Goal: Transaction & Acquisition: Obtain resource

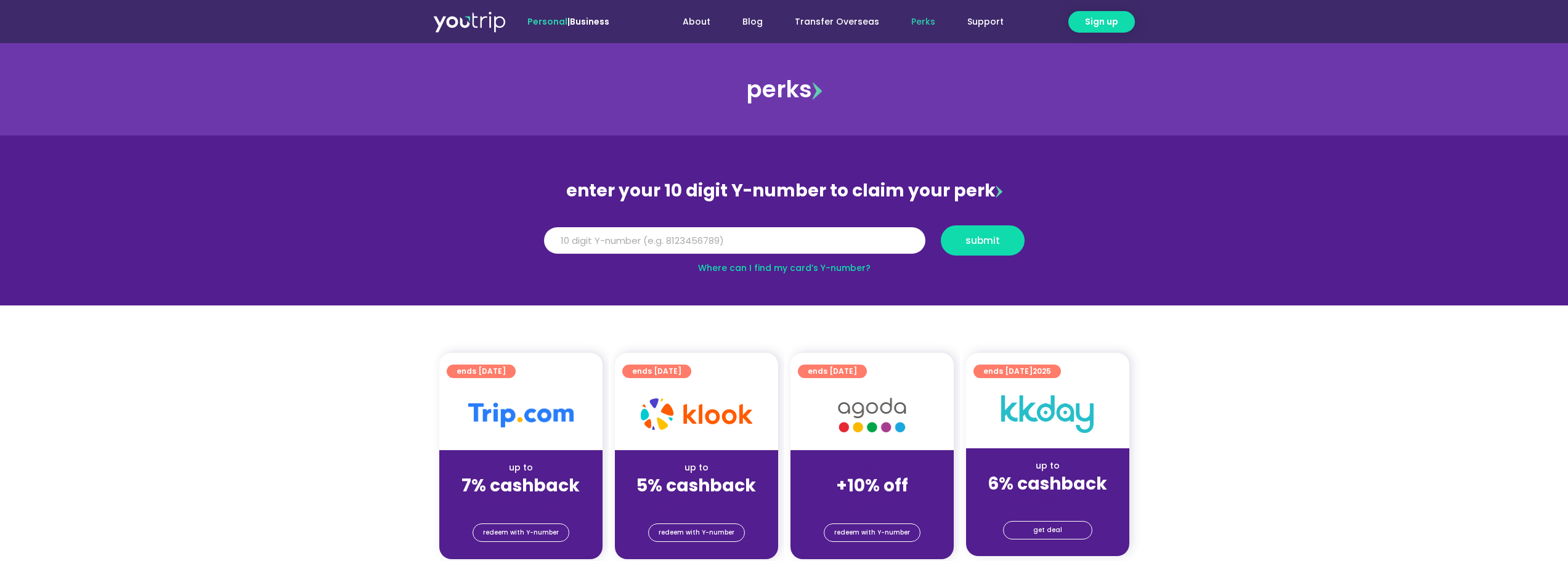
scroll to position [246, 0]
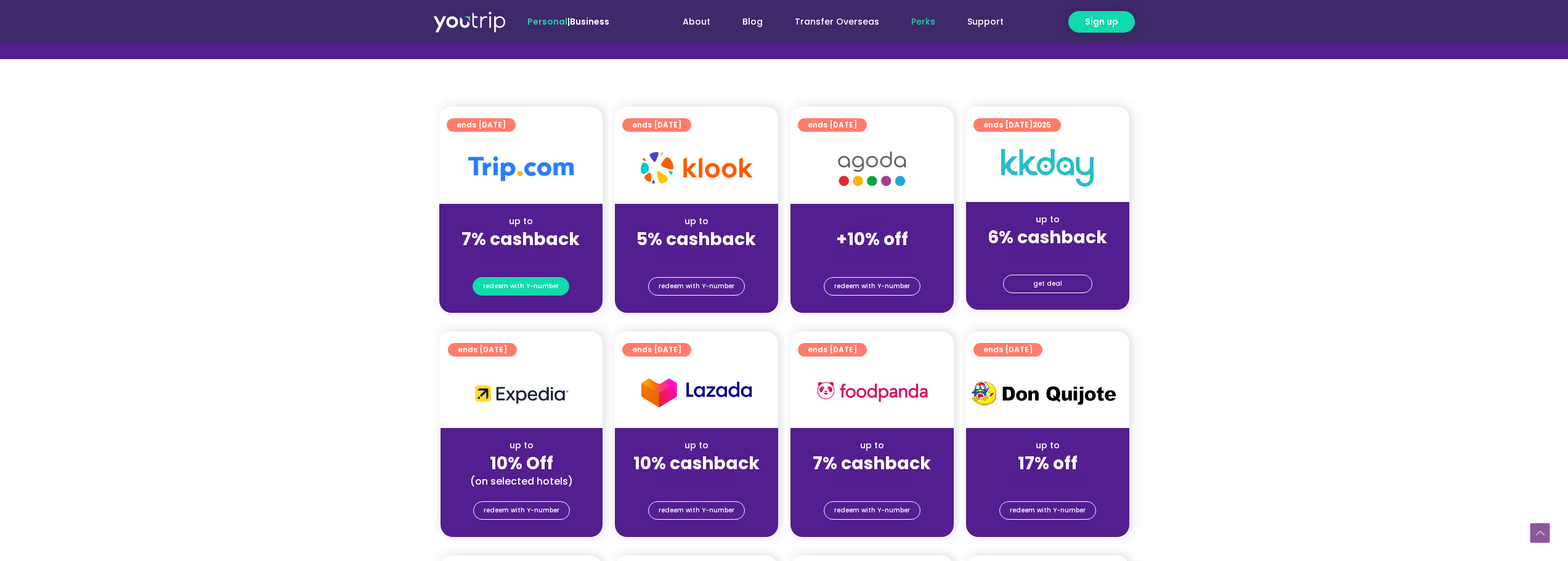
click at [503, 290] on span "redeem with Y-number" at bounding box center [520, 286] width 76 height 18
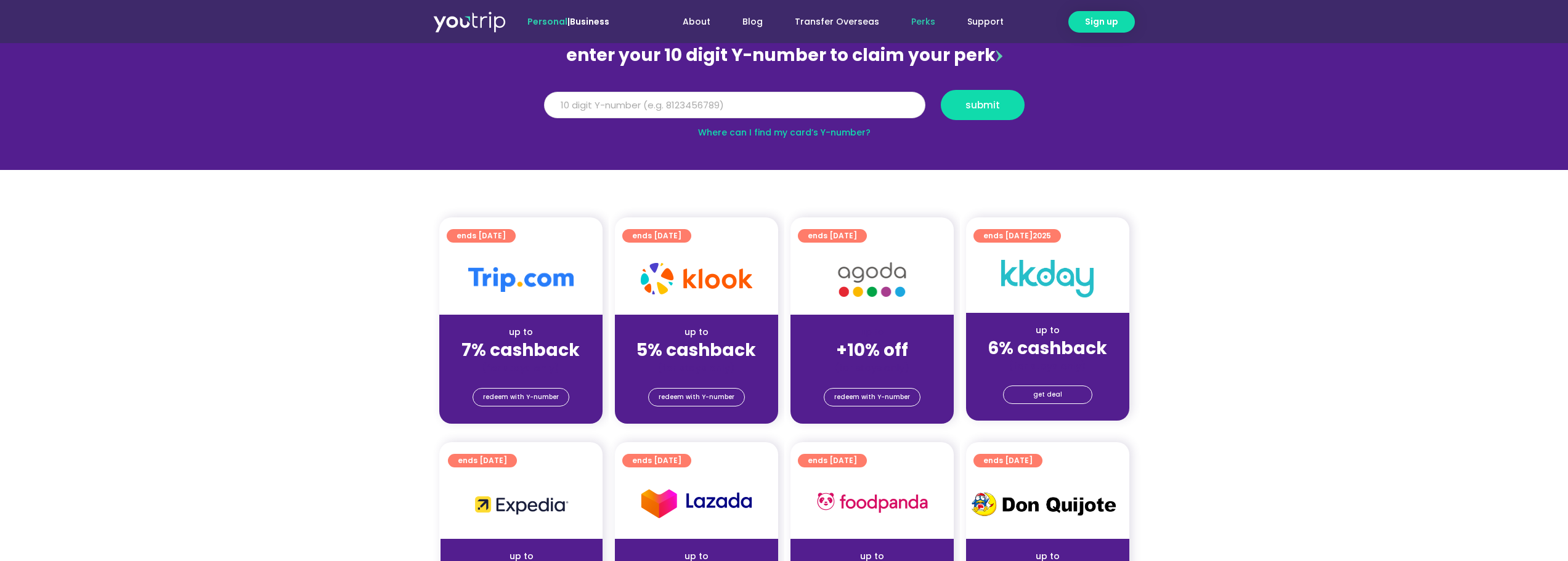
click at [630, 112] on input "Y Number" at bounding box center [734, 105] width 381 height 27
type input "8170133470"
click at [980, 100] on span "submit" at bounding box center [982, 104] width 34 height 9
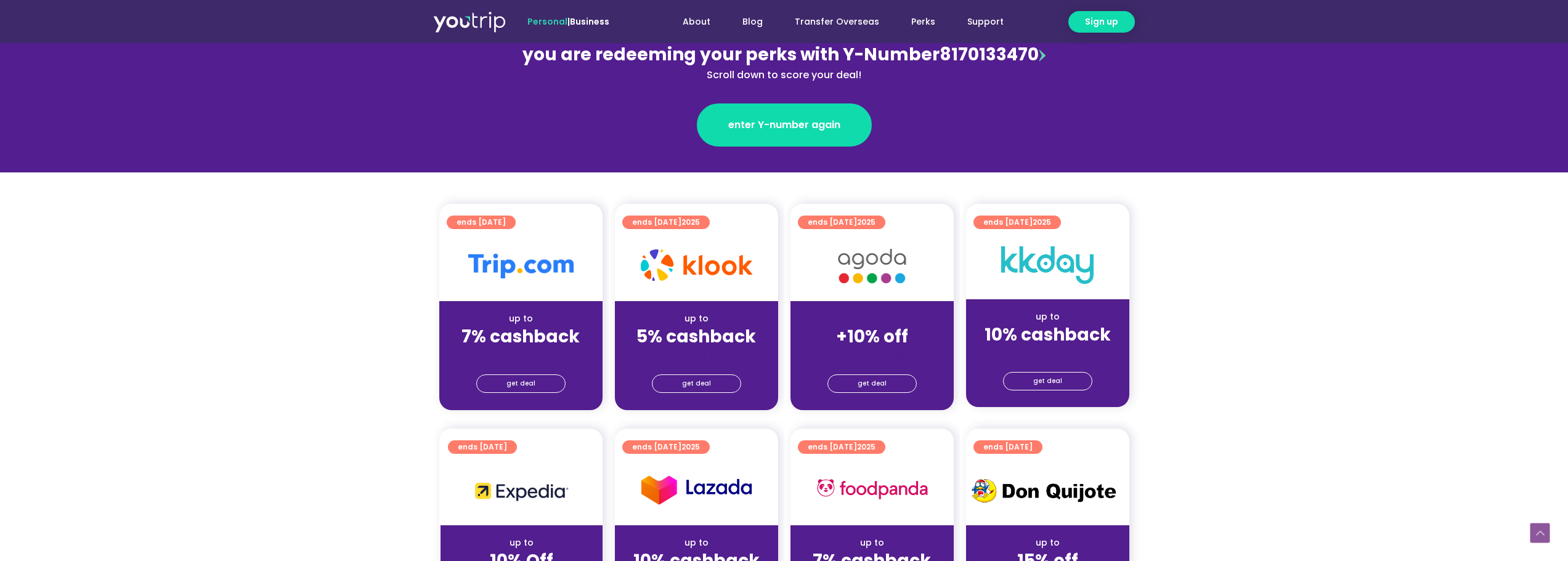
scroll to position [246, 0]
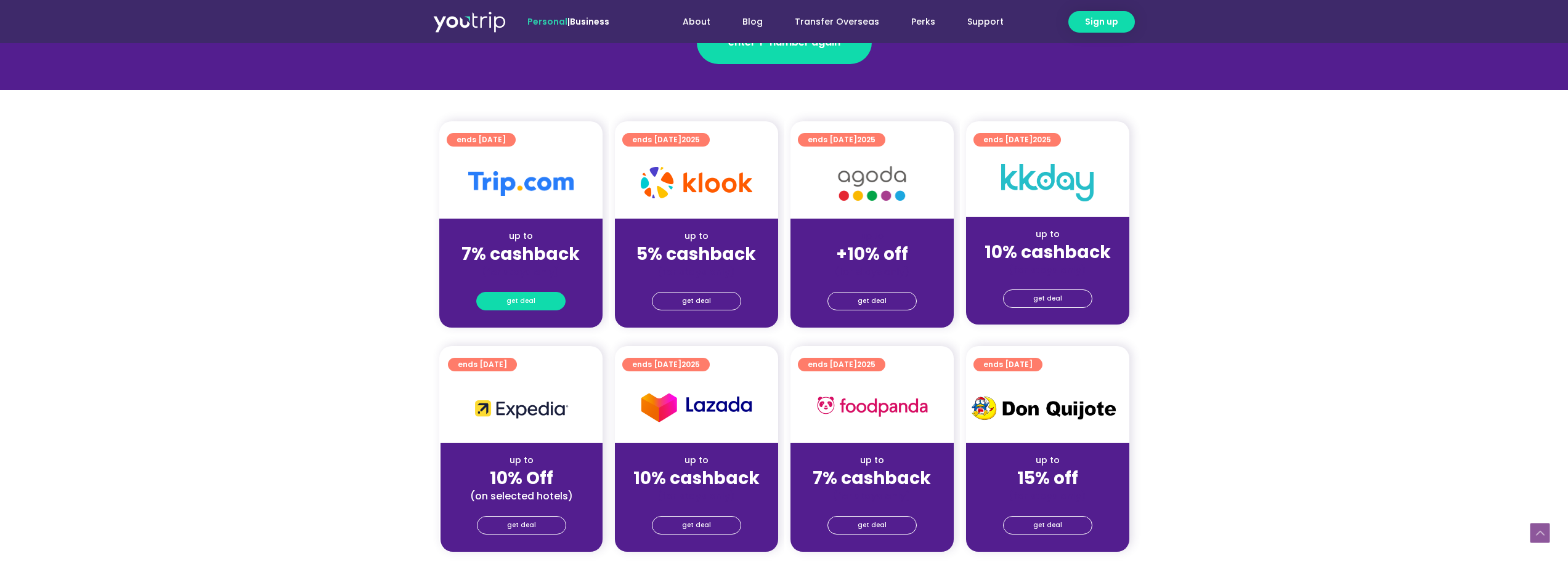
click at [545, 304] on link "get deal" at bounding box center [520, 301] width 89 height 18
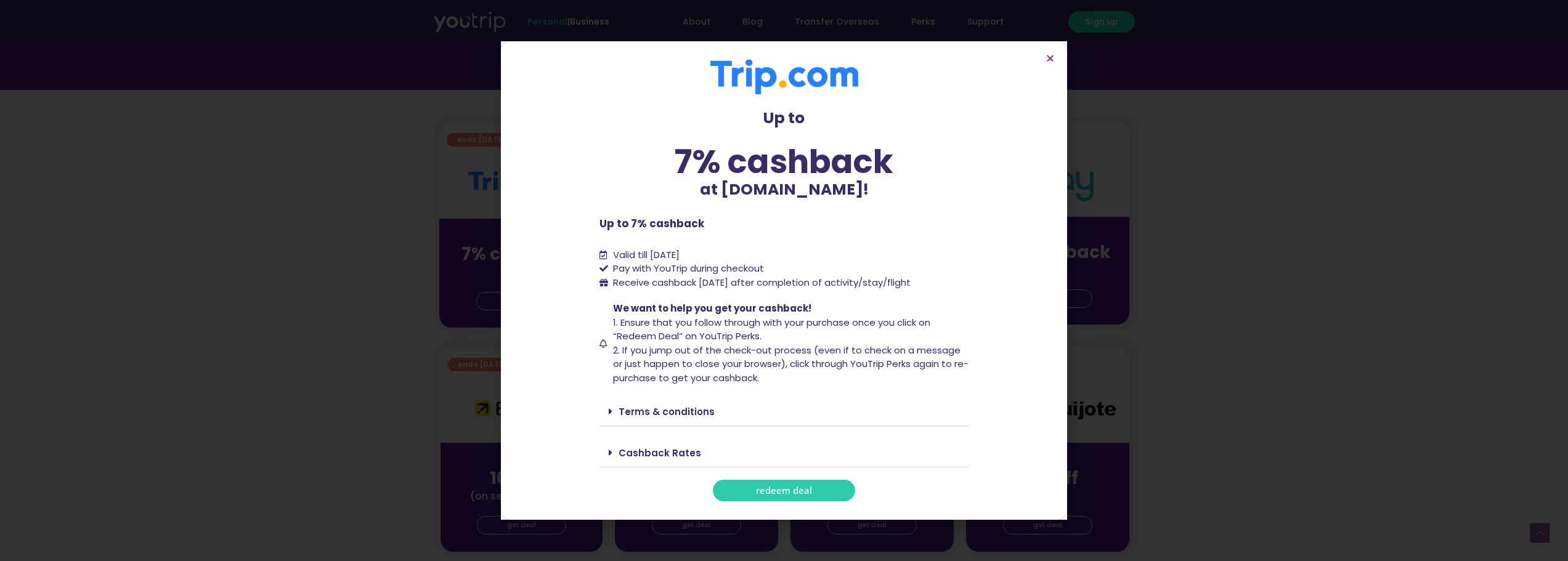
click at [774, 495] on span "redeem deal" at bounding box center [784, 490] width 56 height 9
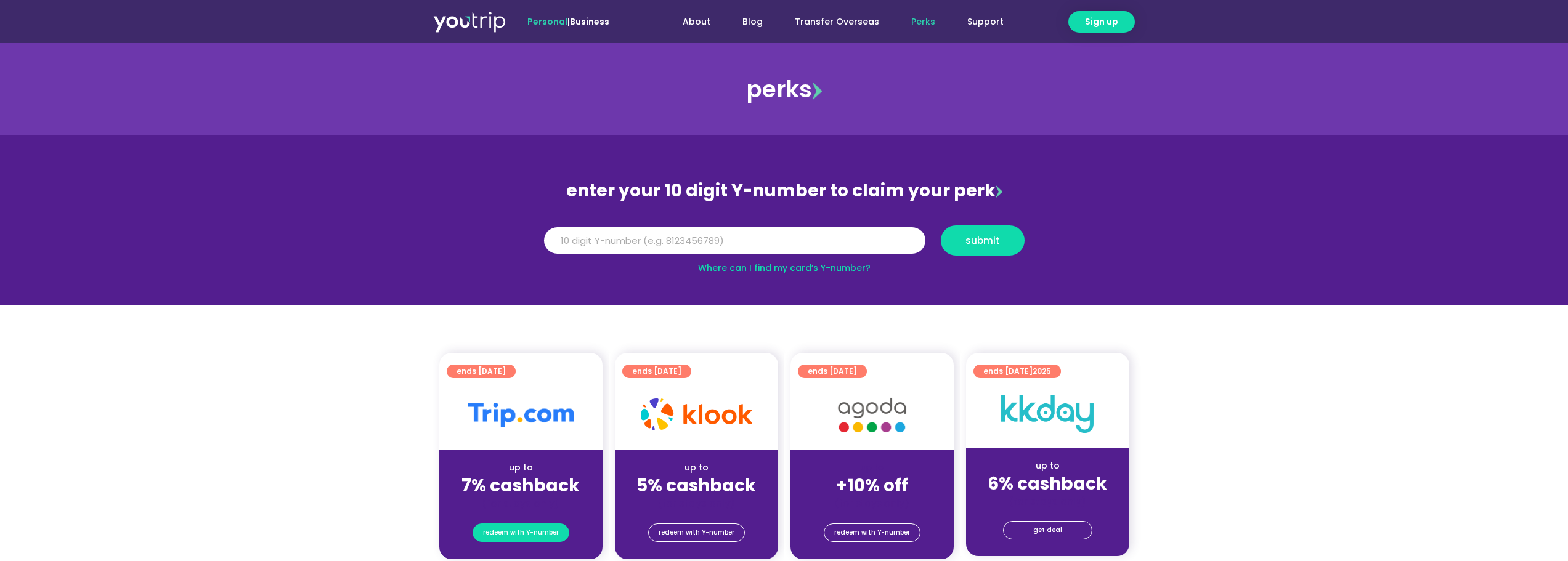
click at [523, 526] on span "redeem with Y-number" at bounding box center [520, 532] width 76 height 18
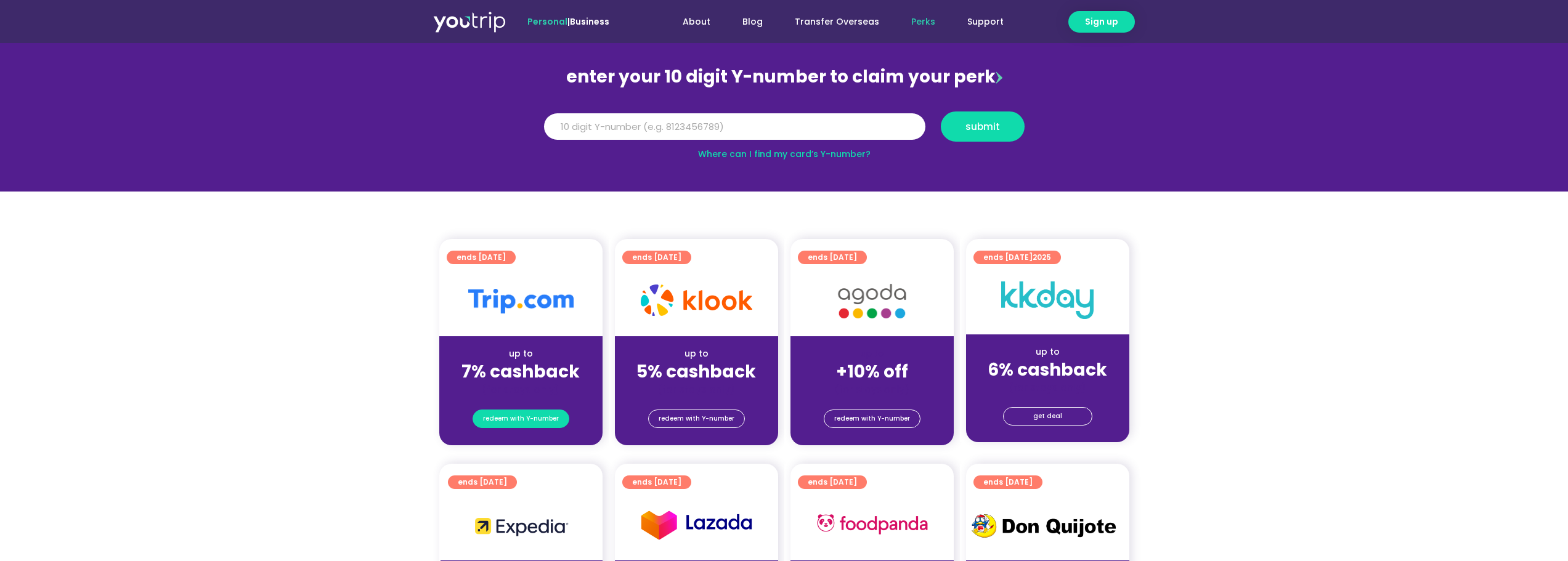
scroll to position [135, 0]
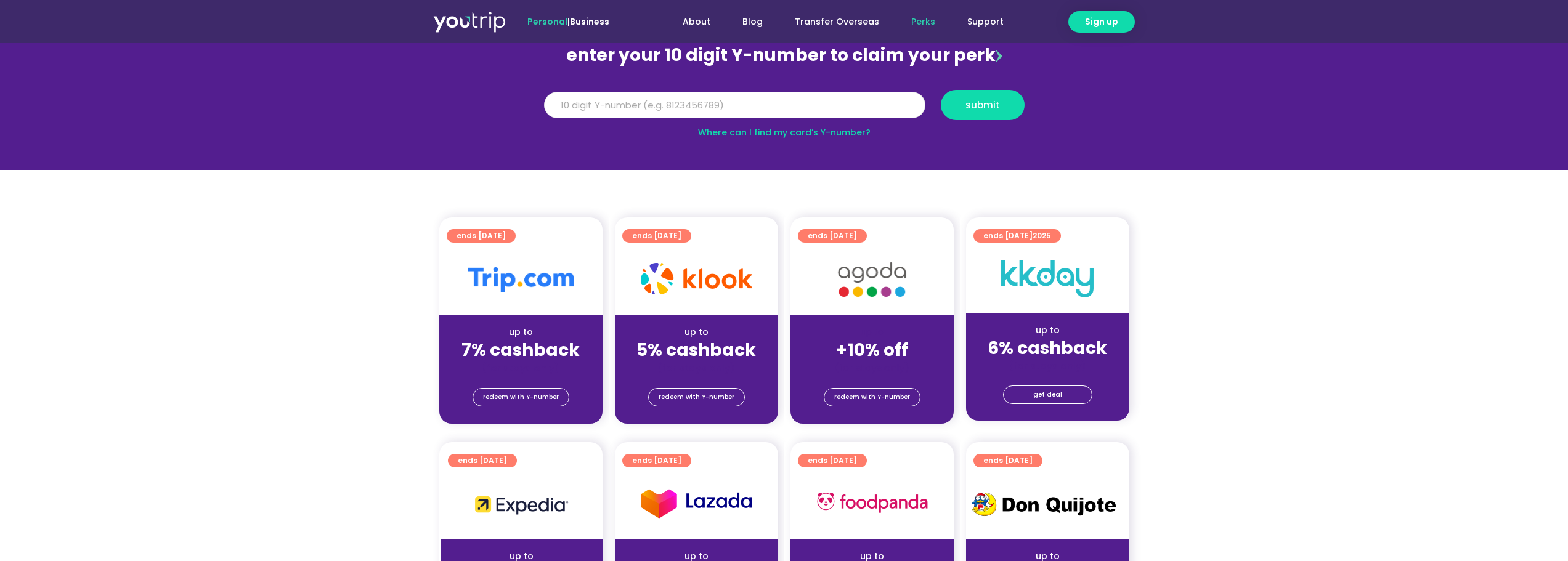
click at [724, 105] on input "Y Number" at bounding box center [734, 105] width 381 height 27
type input "8170133470"
click at [962, 111] on button "submit" at bounding box center [982, 105] width 84 height 30
